Goal: Information Seeking & Learning: Find specific fact

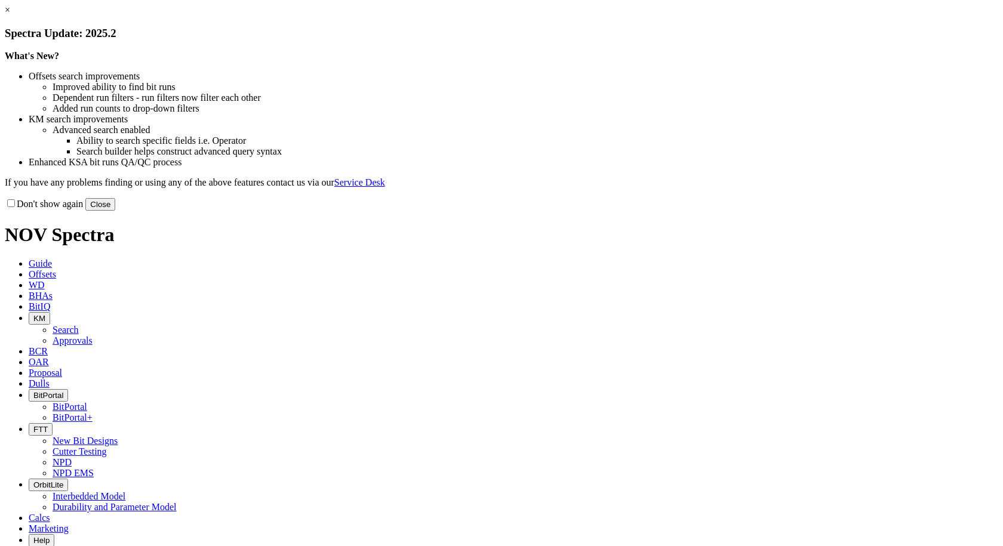
click at [115, 211] on button "Close" at bounding box center [100, 204] width 30 height 13
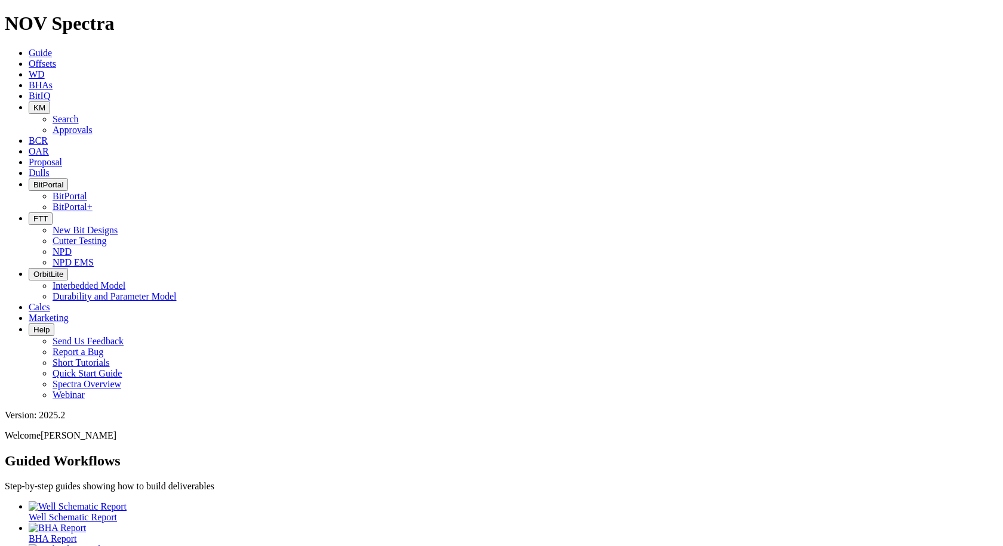
click at [50, 101] on button "KM" at bounding box center [39, 107] width 21 height 13
click at [79, 114] on link "Search" at bounding box center [66, 119] width 26 height 10
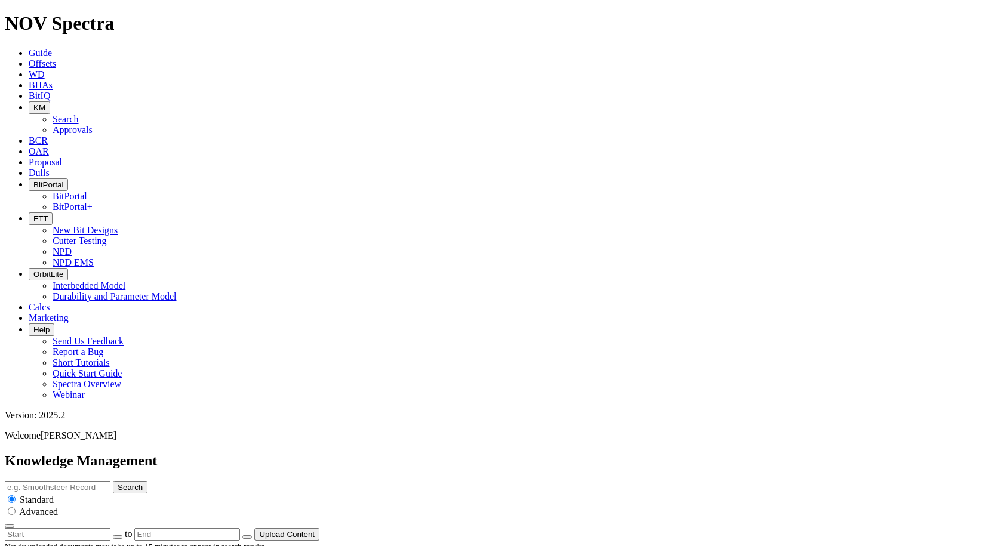
click at [110, 481] on input "text" at bounding box center [58, 487] width 106 height 13
type input "EagleEye"
click at [113, 481] on button "Search" at bounding box center [130, 487] width 35 height 13
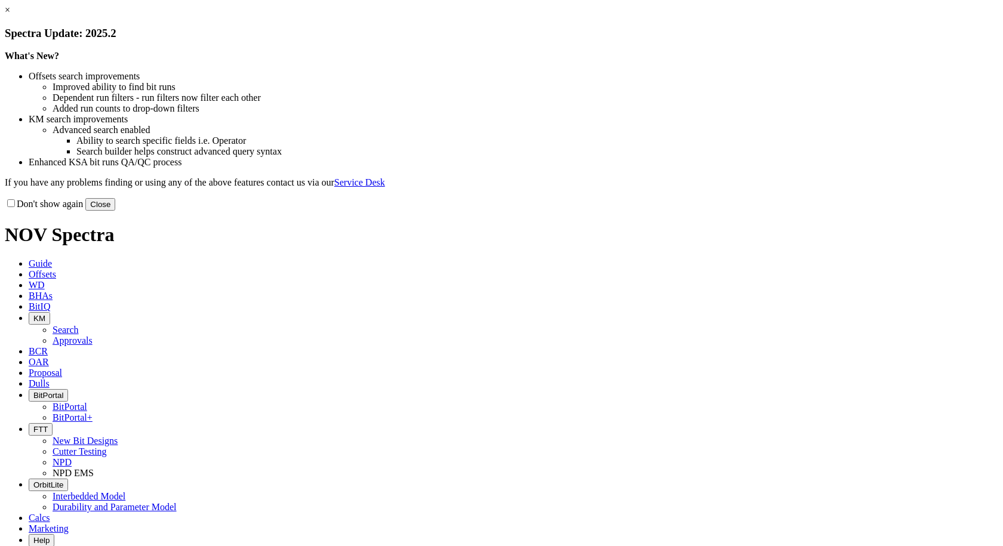
drag, startPoint x: 752, startPoint y: 335, endPoint x: 747, endPoint y: 331, distance: 6.5
click at [115, 211] on button "Close" at bounding box center [100, 204] width 30 height 13
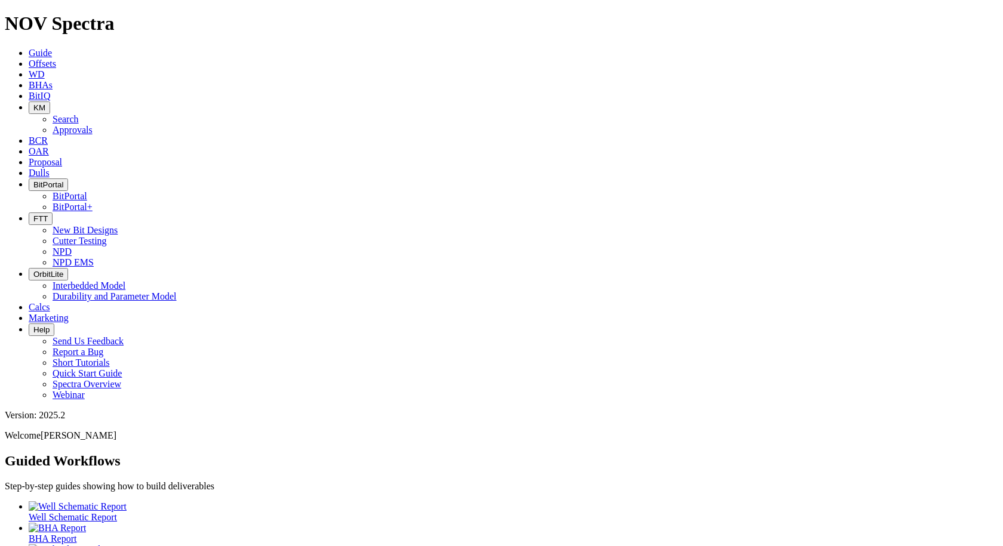
click at [45, 103] on span "KM" at bounding box center [39, 107] width 12 height 9
click at [79, 114] on link "Search" at bounding box center [66, 119] width 26 height 10
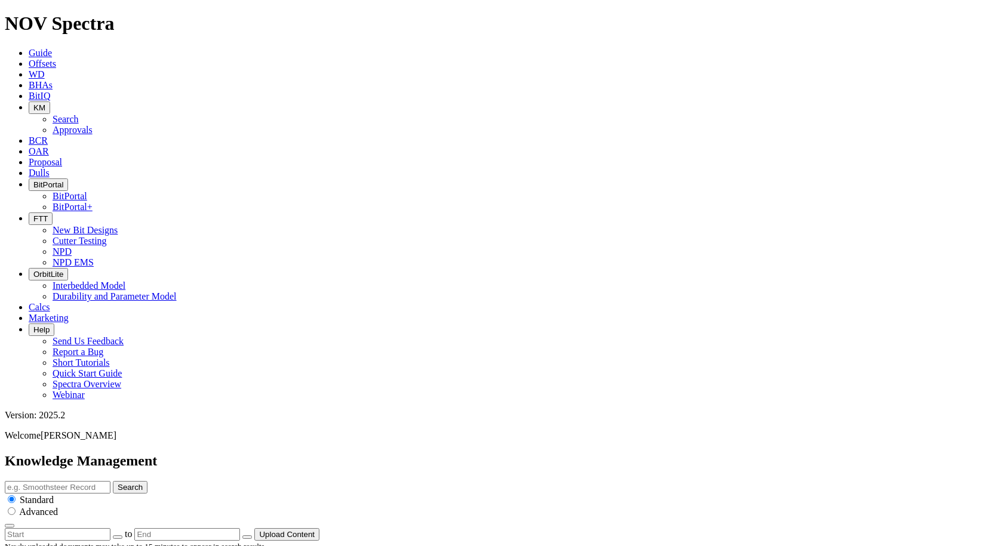
click at [110, 481] on input "text" at bounding box center [58, 487] width 106 height 13
type input "89 energy"
click at [113, 481] on button "Search" at bounding box center [130, 487] width 35 height 13
click at [110, 481] on input "89 energy" at bounding box center [58, 487] width 106 height 13
type input "89 energy pegasus"
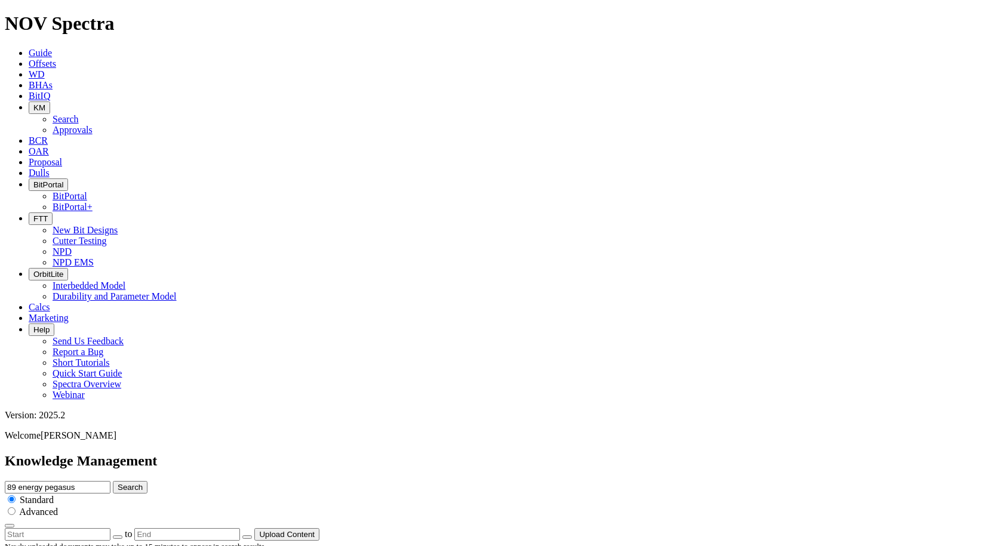
click at [113, 481] on button "Search" at bounding box center [130, 487] width 35 height 13
